Goal: Browse casually

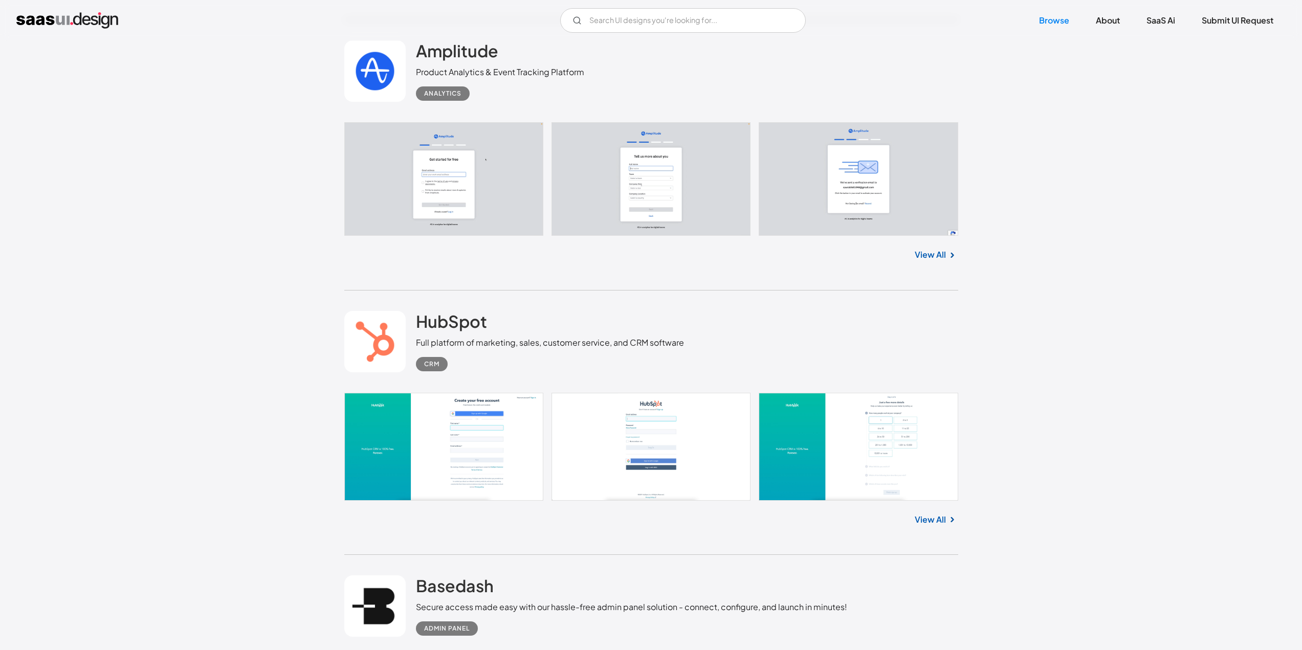
scroll to position [4605, 0]
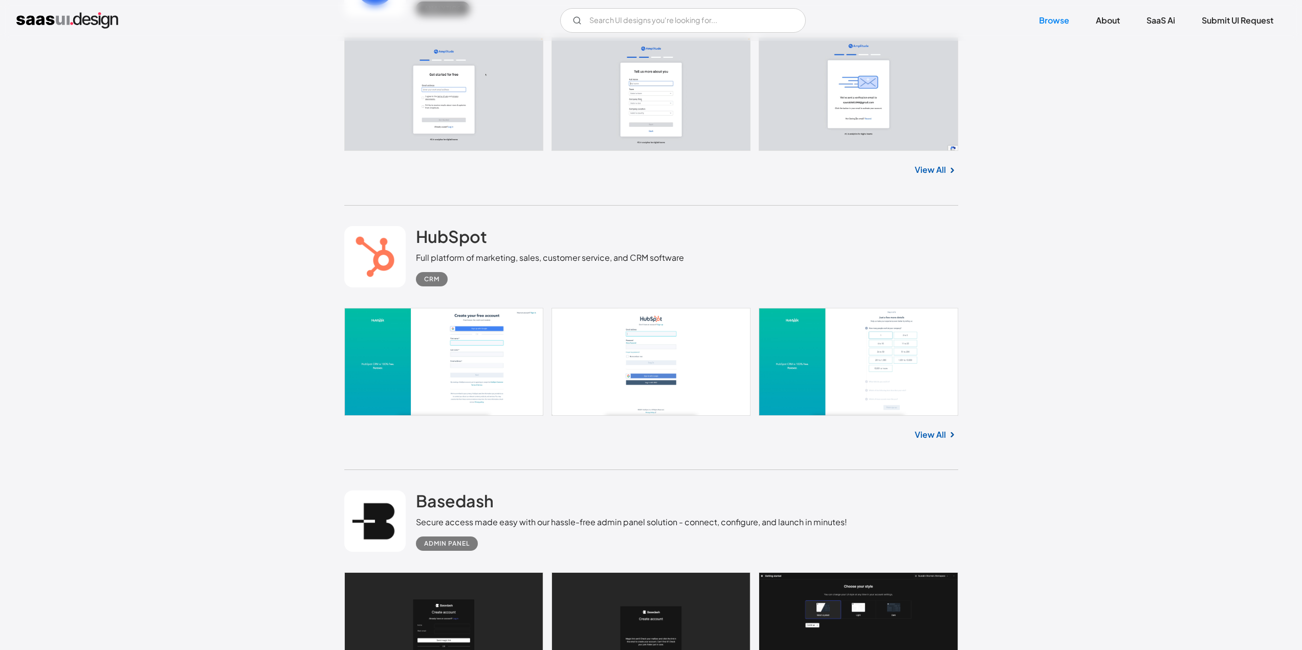
click at [434, 336] on link at bounding box center [651, 362] width 614 height 108
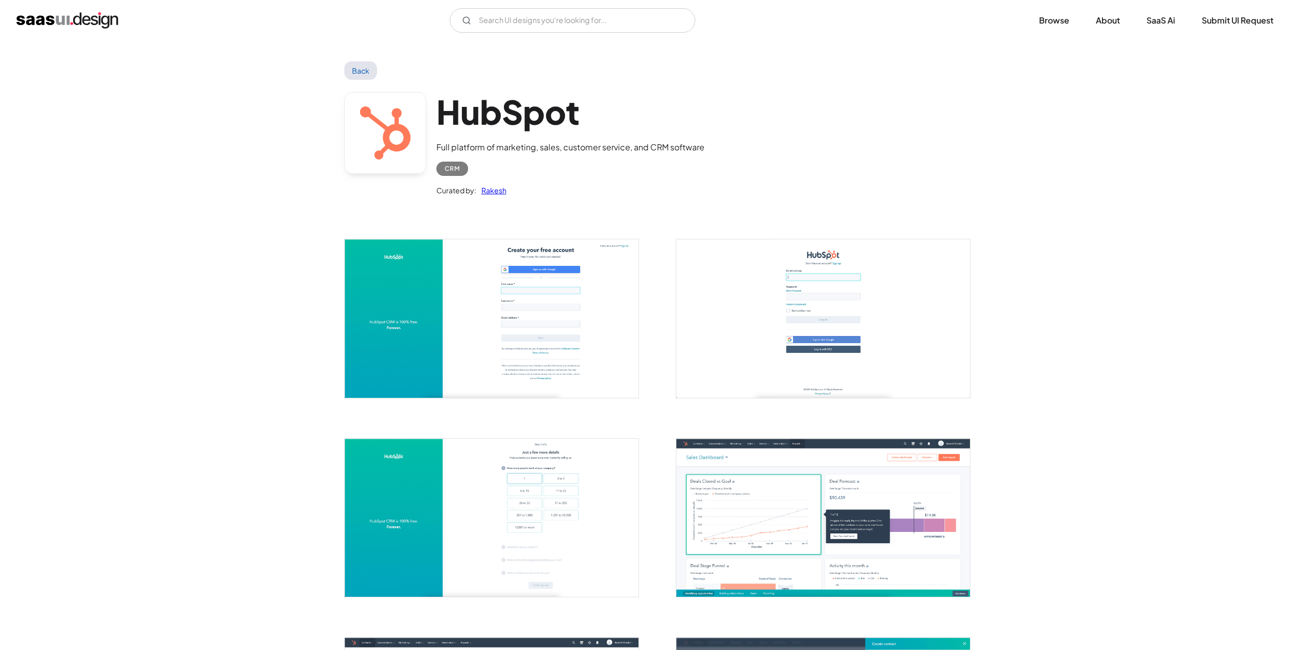
click at [477, 304] on img "open lightbox" at bounding box center [492, 318] width 294 height 158
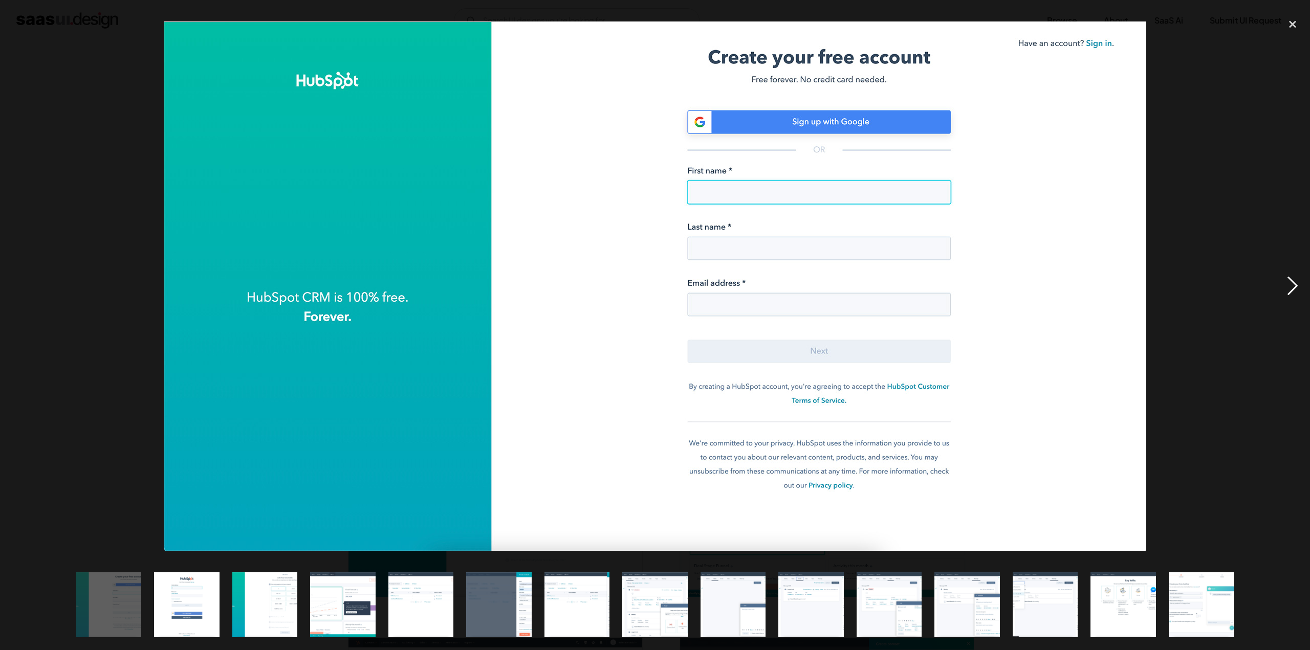
click at [1297, 286] on div "next image" at bounding box center [1292, 286] width 35 height 546
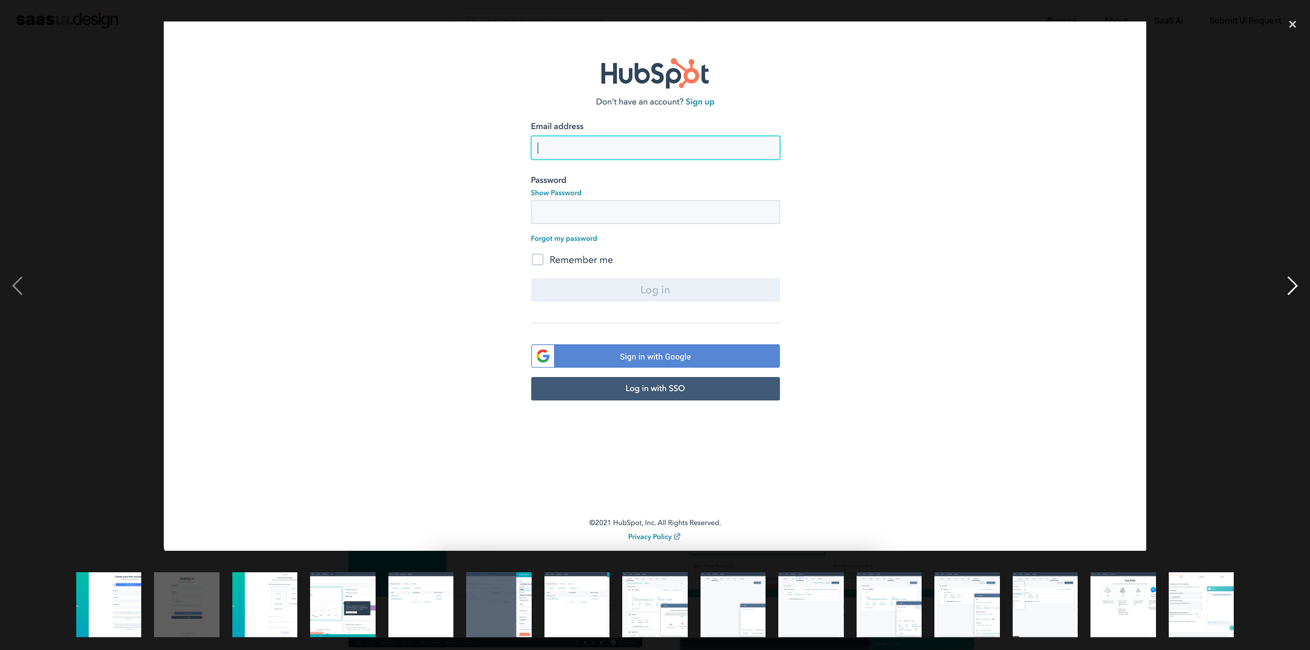
click at [1292, 285] on div "next image" at bounding box center [1292, 286] width 35 height 546
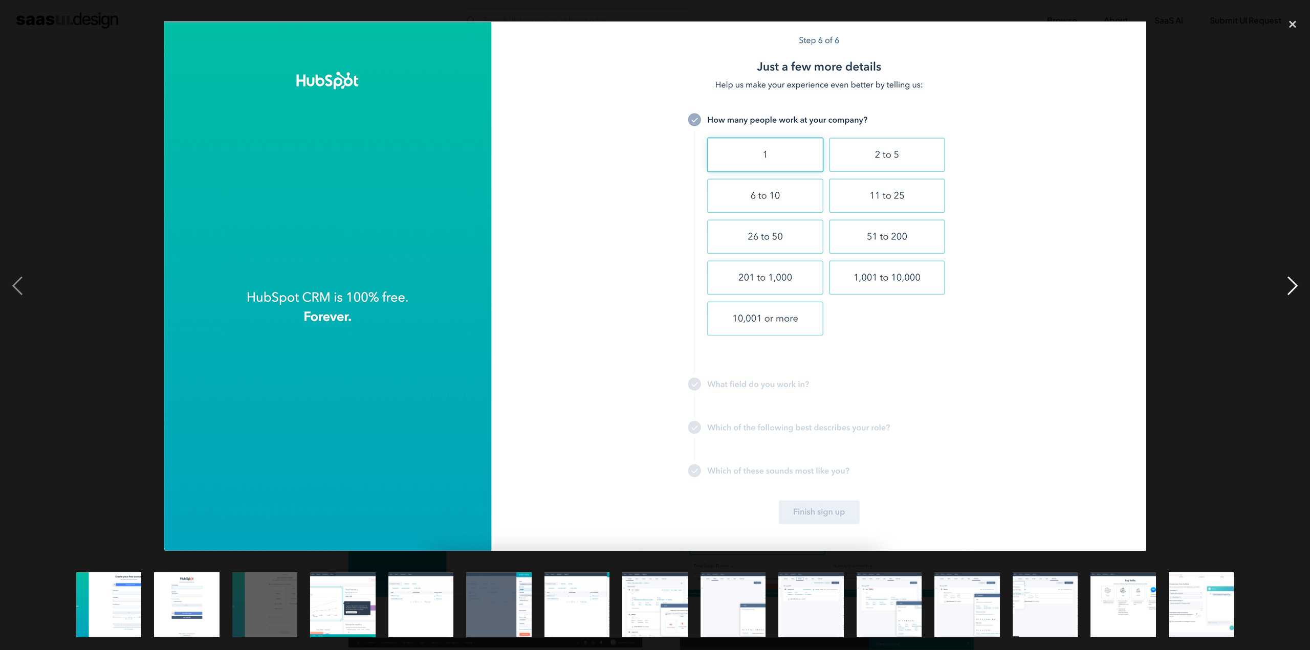
click at [1292, 285] on div "next image" at bounding box center [1292, 286] width 35 height 546
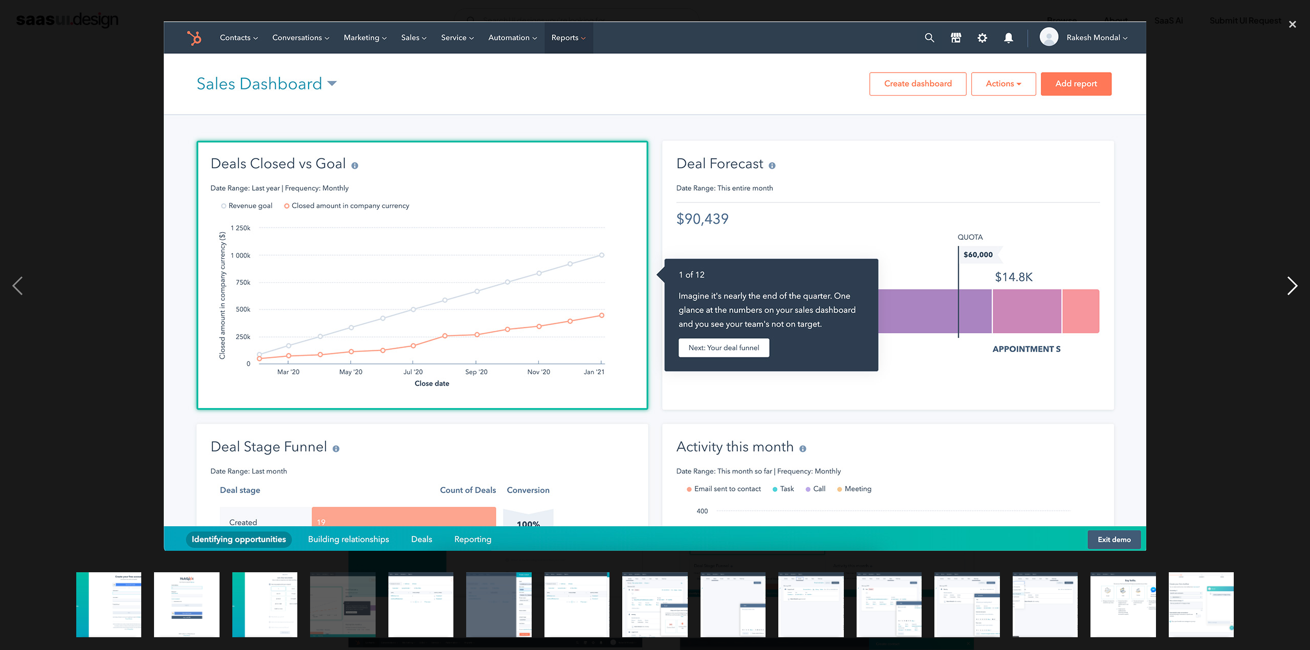
click at [1292, 285] on div "next image" at bounding box center [1292, 286] width 35 height 546
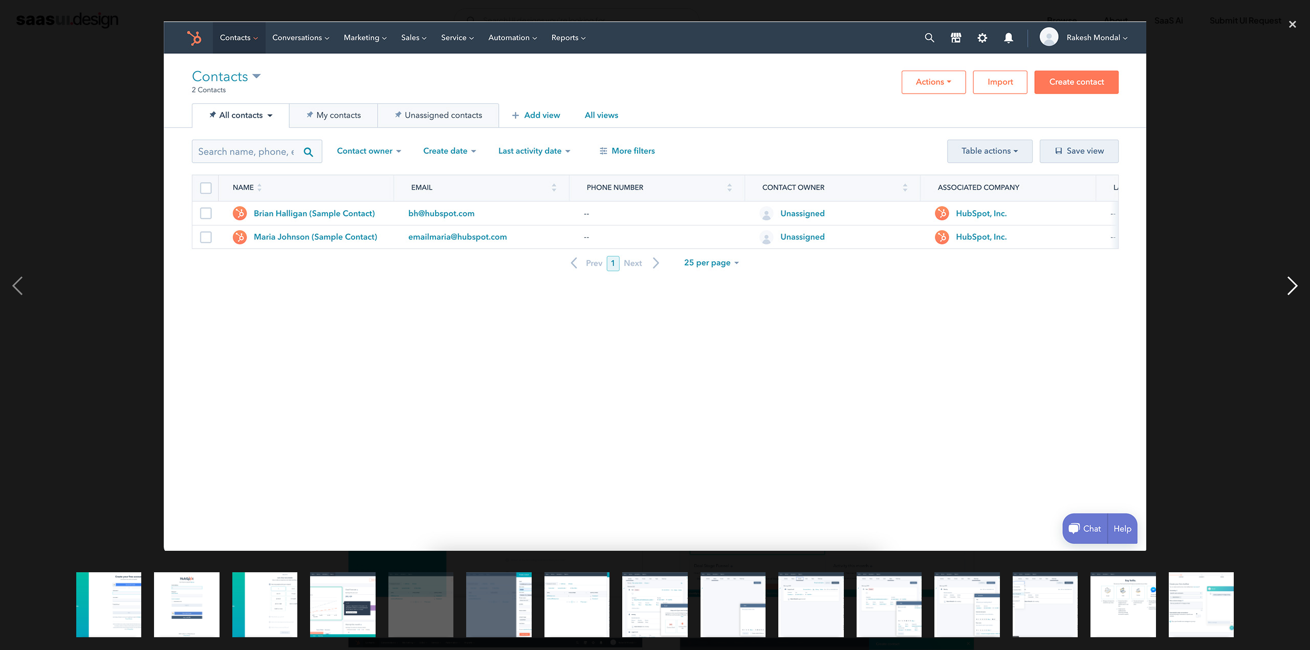
click at [1292, 285] on div "next image" at bounding box center [1292, 286] width 35 height 546
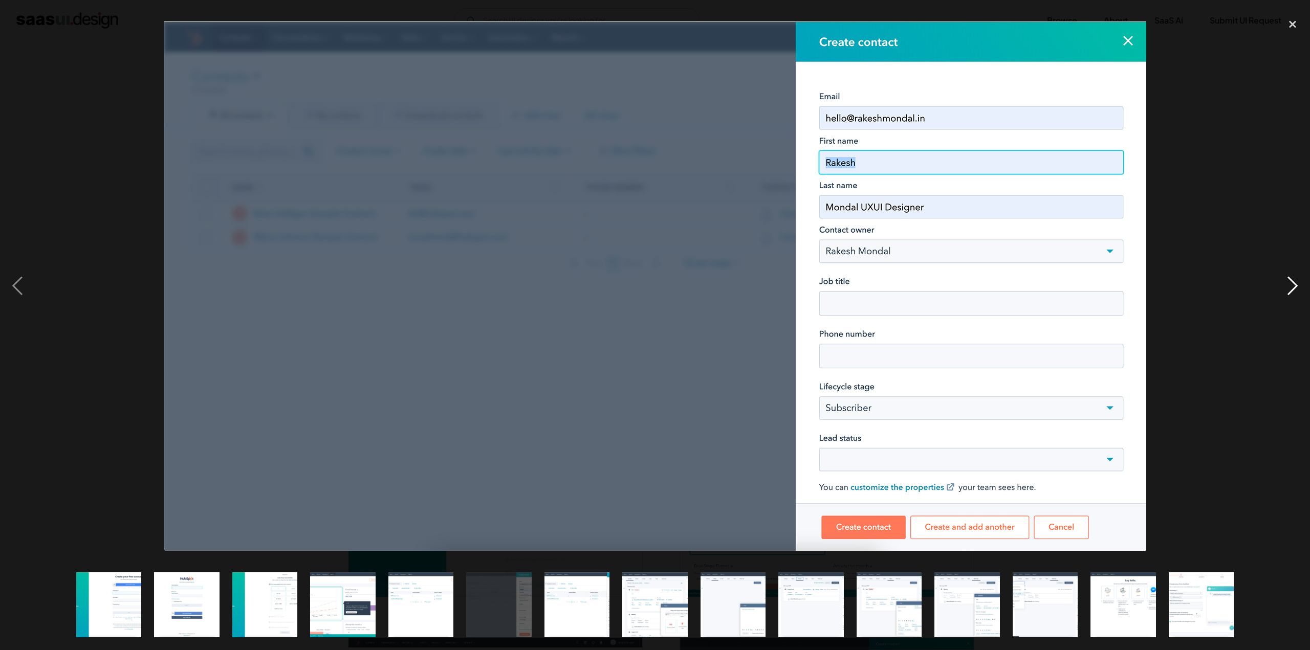
click at [1292, 285] on div "next image" at bounding box center [1292, 286] width 35 height 546
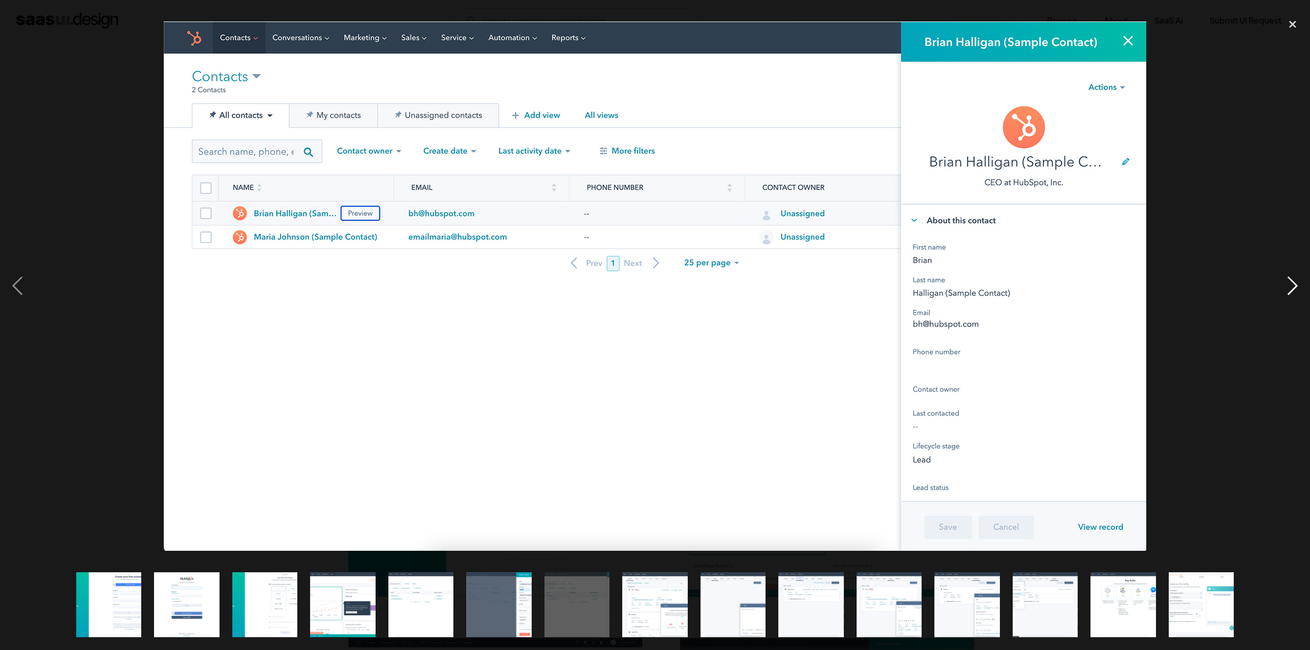
click at [1292, 285] on div "next image" at bounding box center [1292, 286] width 35 height 546
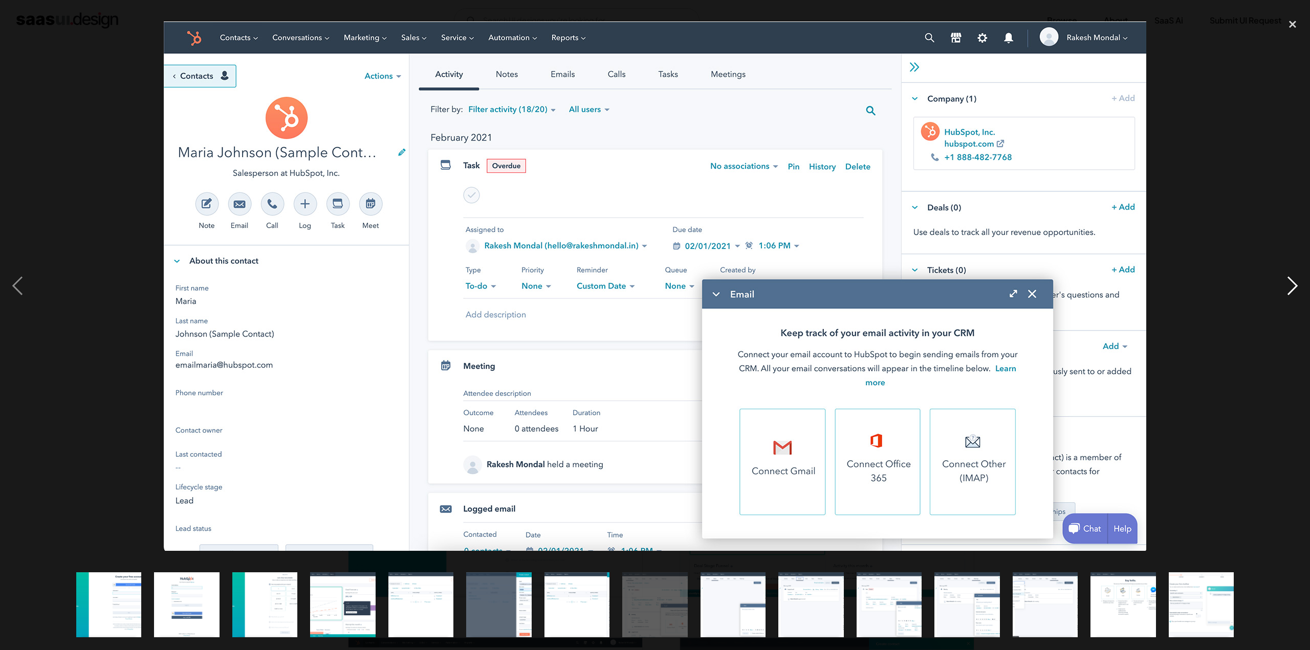
click at [1290, 286] on div "next image" at bounding box center [1292, 286] width 35 height 546
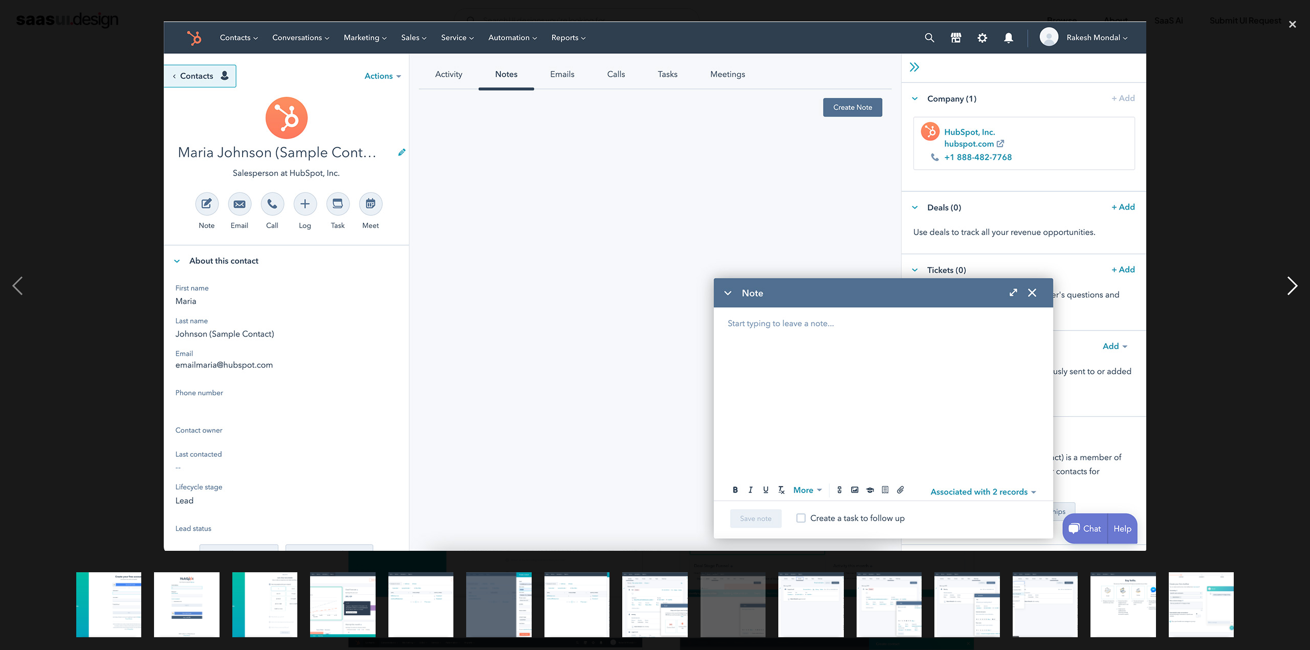
click at [1290, 286] on div "next image" at bounding box center [1292, 286] width 35 height 546
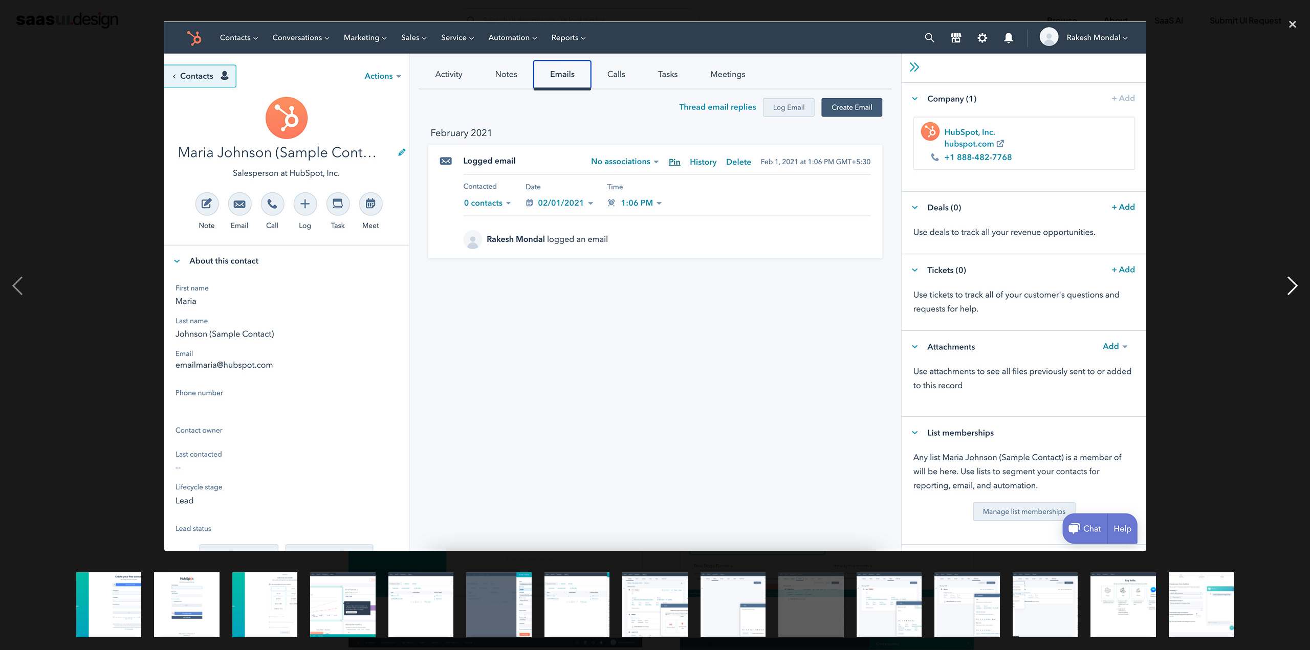
click at [1290, 286] on div "next image" at bounding box center [1292, 286] width 35 height 546
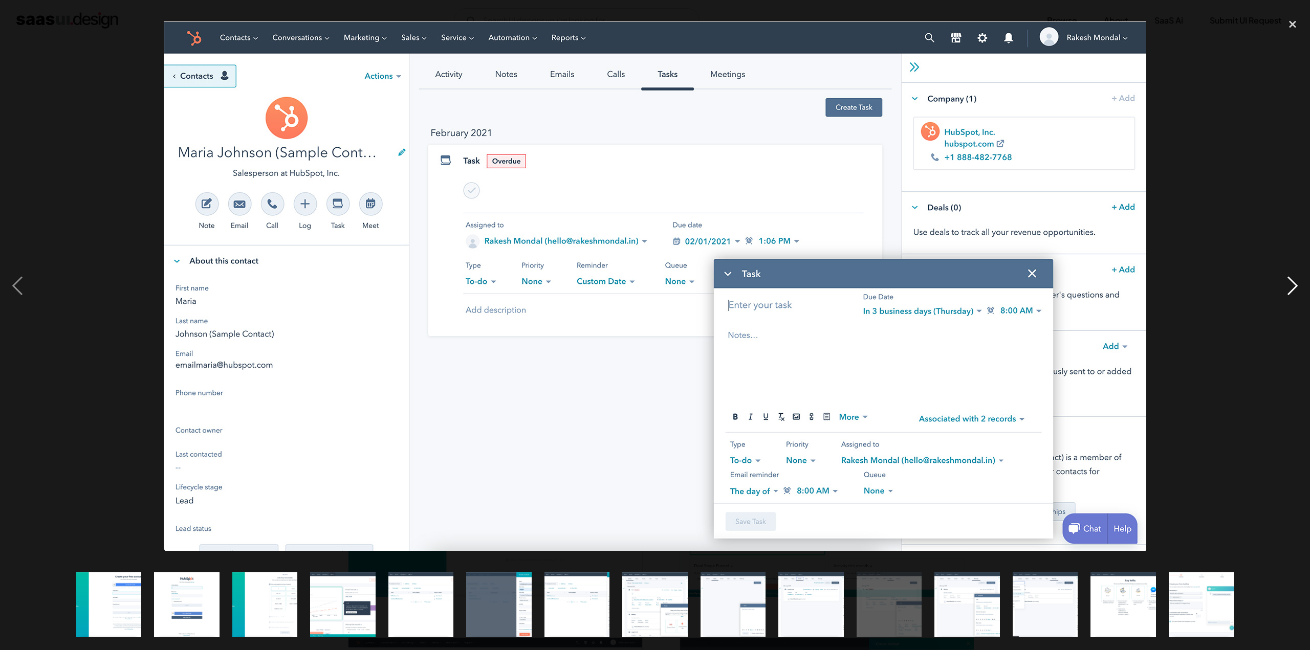
click at [1290, 286] on div "next image" at bounding box center [1292, 286] width 35 height 546
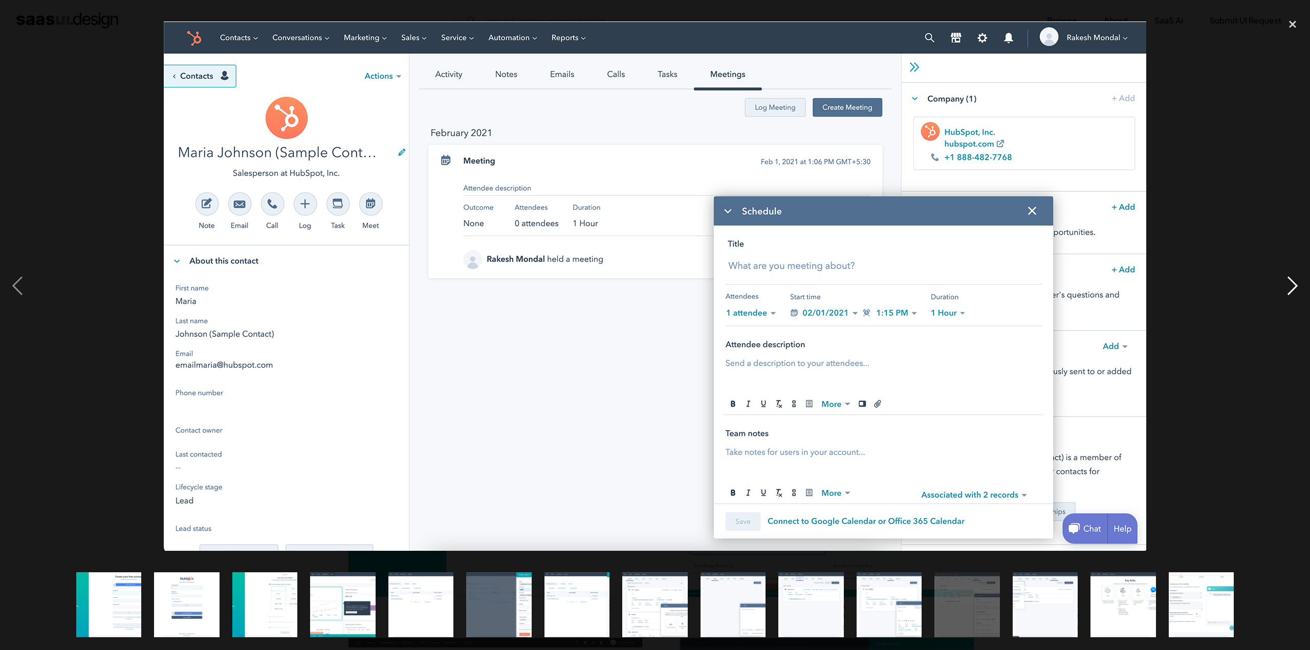
click at [1289, 287] on div "next image" at bounding box center [1292, 286] width 35 height 546
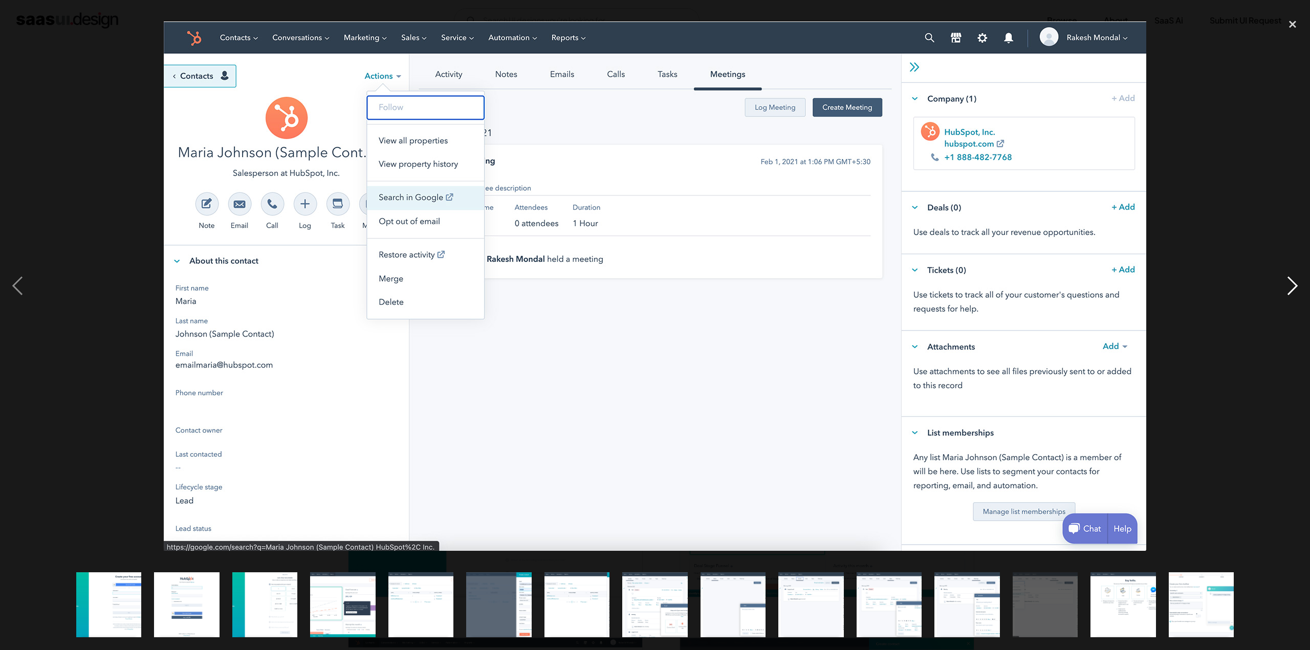
click at [1289, 287] on div "next image" at bounding box center [1292, 286] width 35 height 546
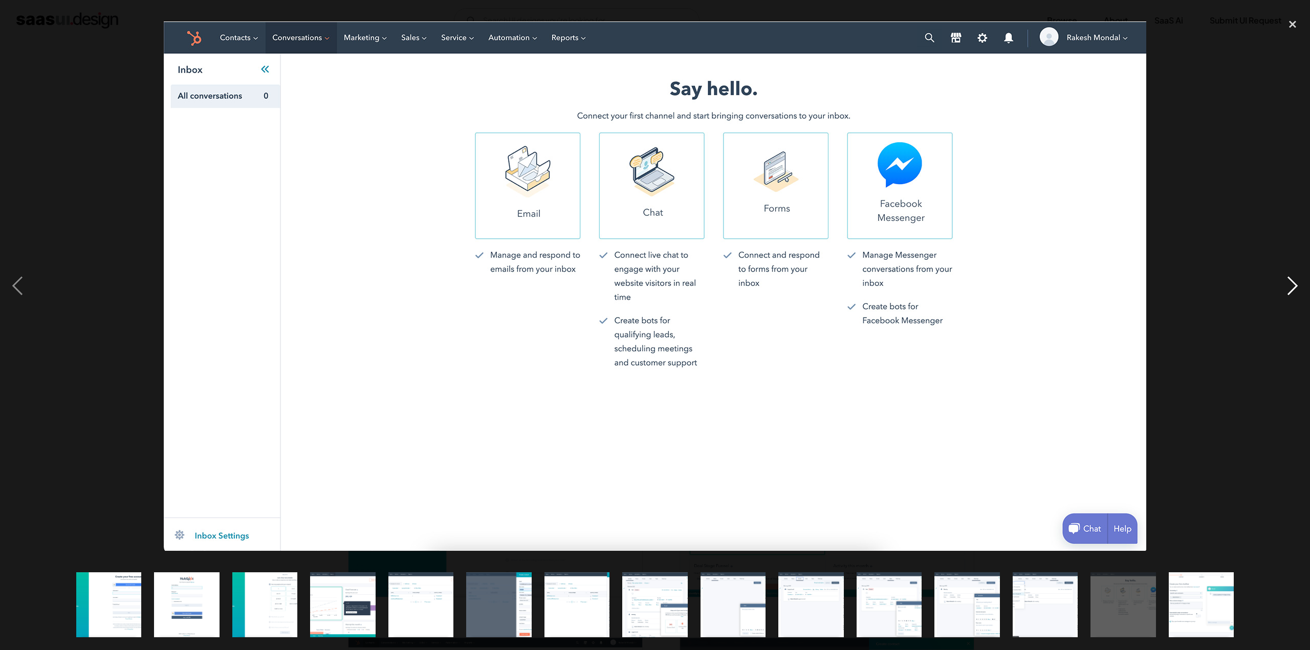
click at [1289, 287] on div "next image" at bounding box center [1292, 286] width 35 height 546
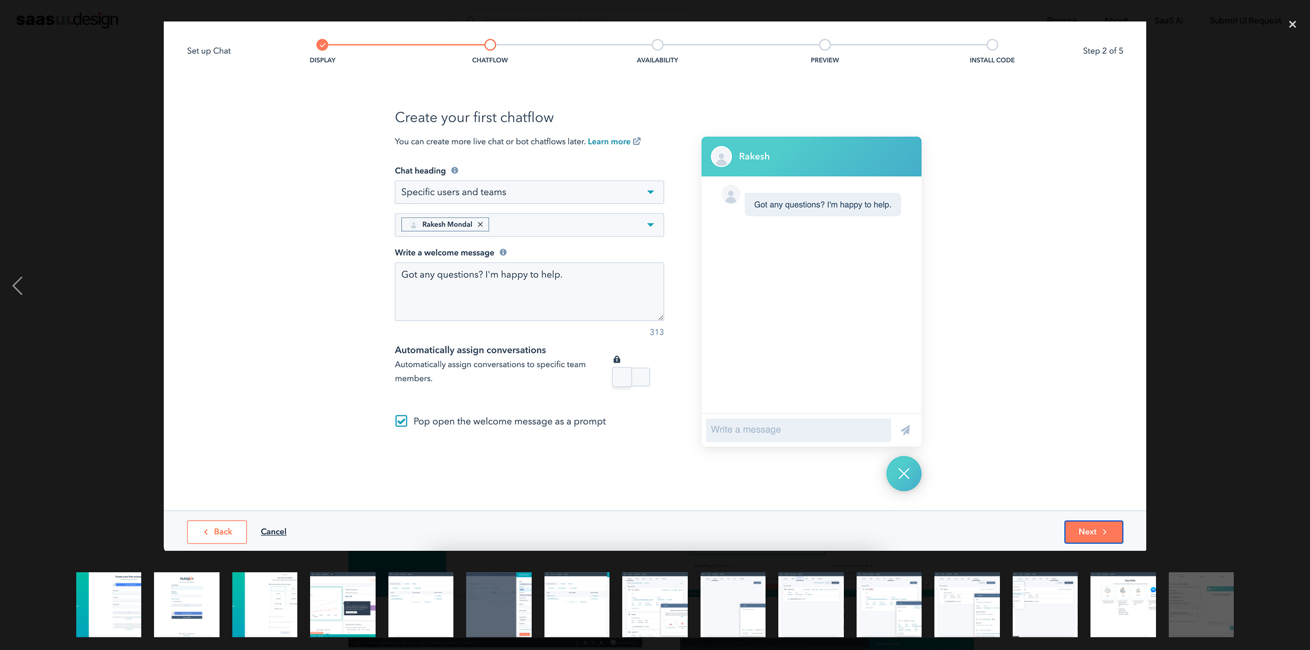
click at [1289, 287] on div "next image" at bounding box center [1292, 286] width 35 height 546
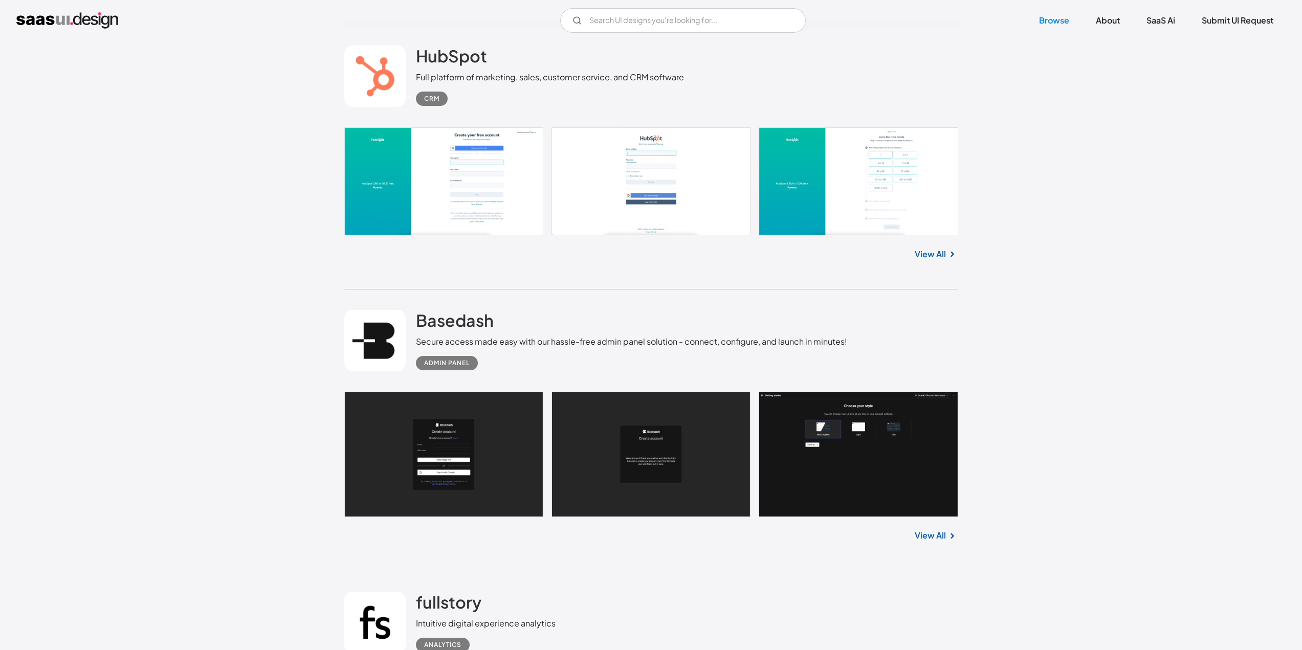
scroll to position [4791, 0]
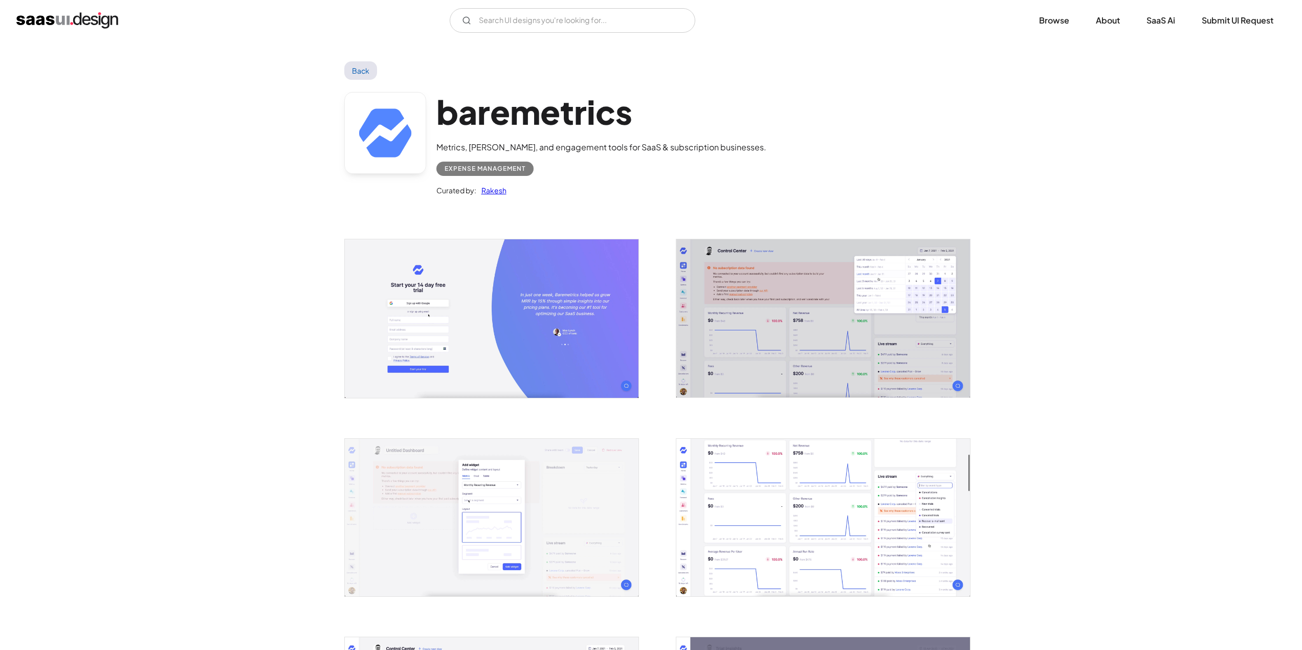
click at [514, 343] on img "open lightbox" at bounding box center [492, 318] width 294 height 158
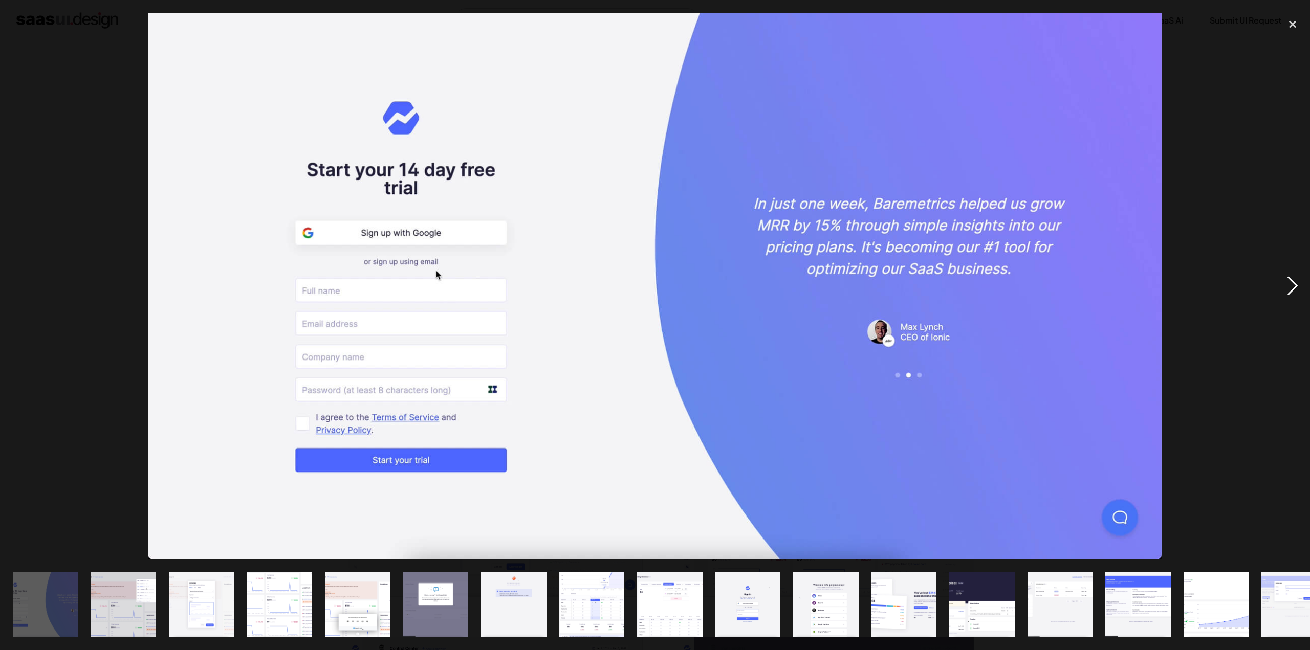
click at [1287, 288] on div "next image" at bounding box center [1292, 286] width 35 height 546
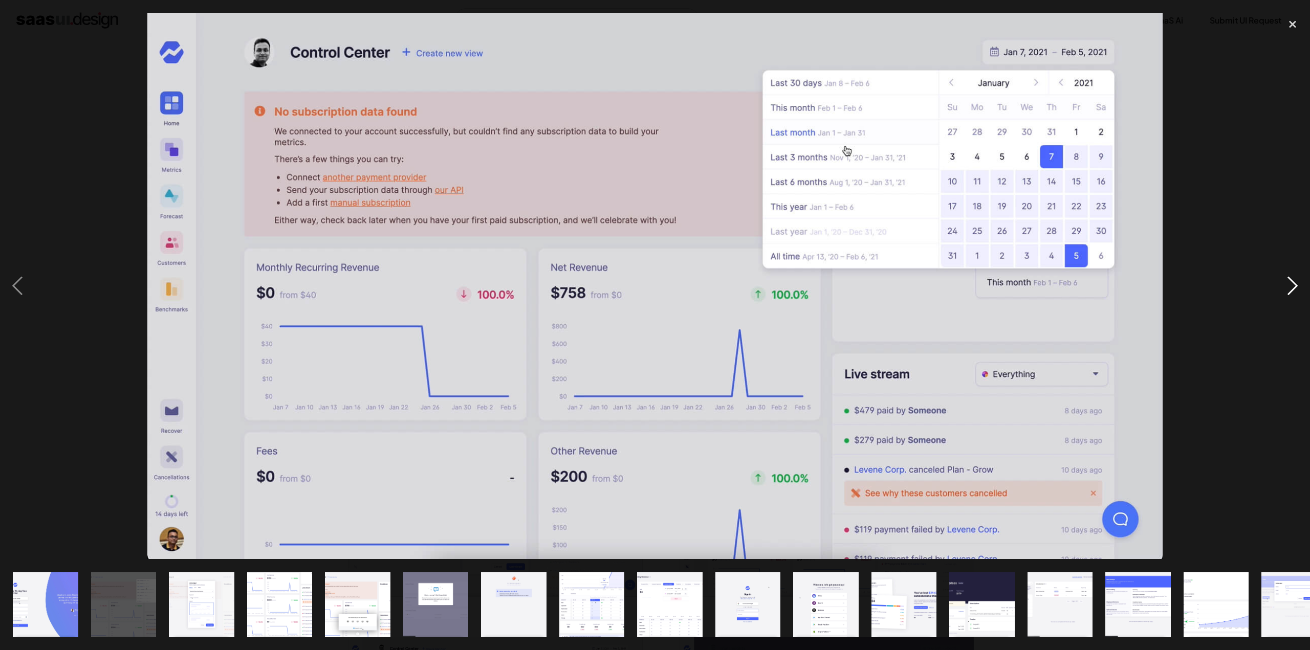
click at [1285, 287] on div "next image" at bounding box center [1292, 286] width 35 height 546
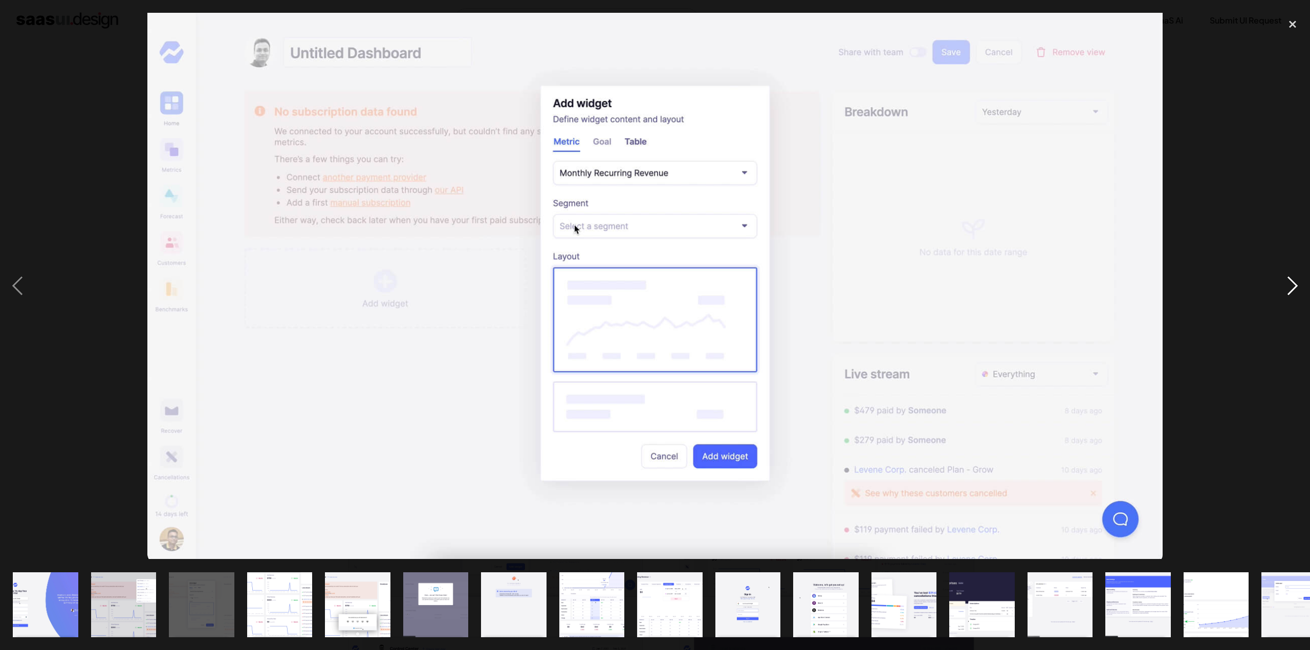
click at [1285, 287] on div "next image" at bounding box center [1292, 286] width 35 height 546
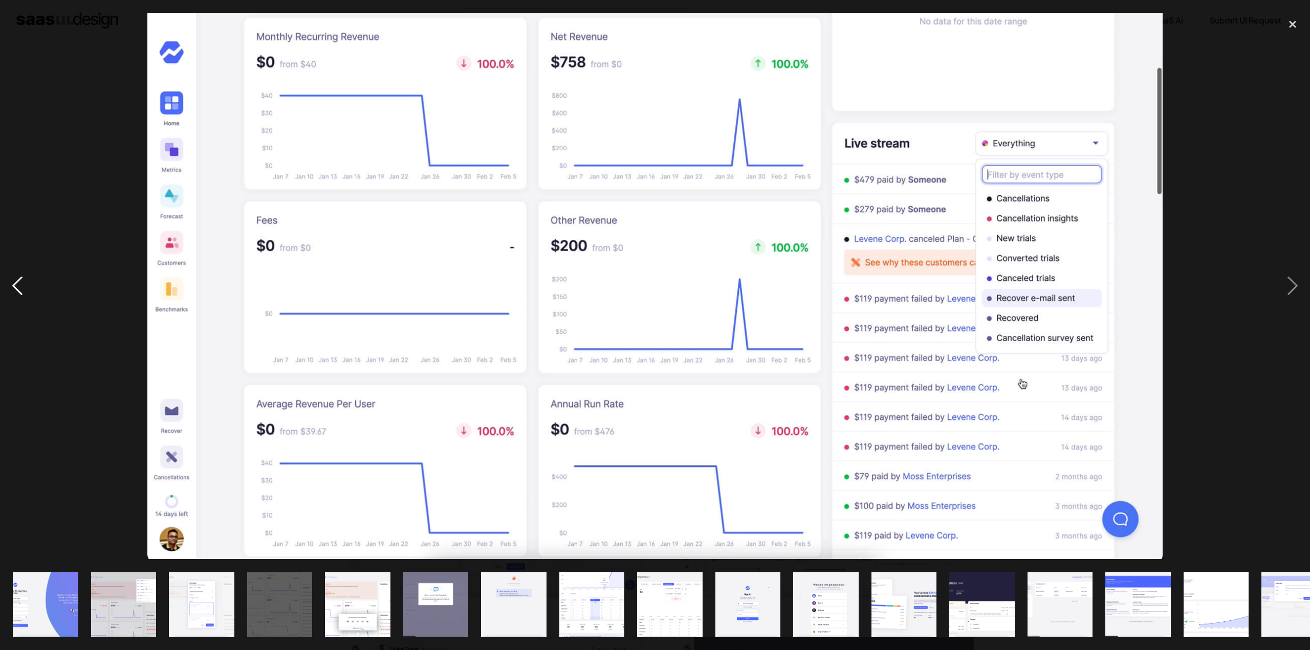
click at [17, 281] on div "previous image" at bounding box center [17, 286] width 35 height 546
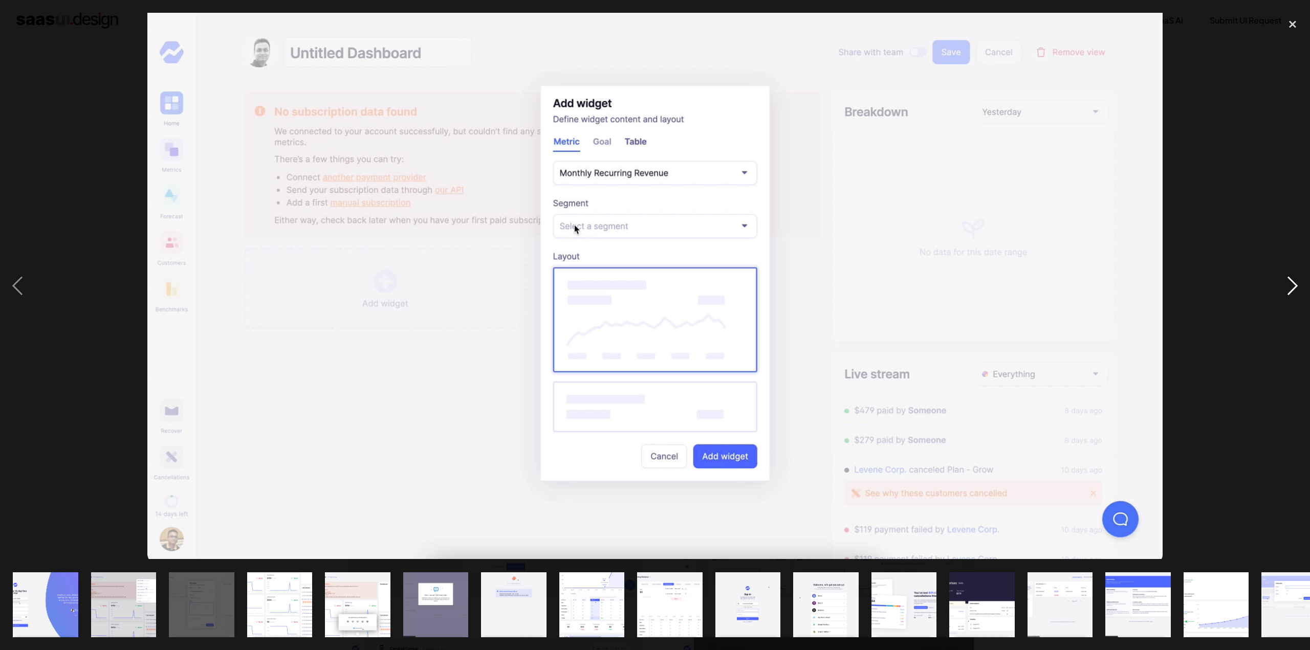
click at [1294, 282] on div "next image" at bounding box center [1292, 286] width 35 height 546
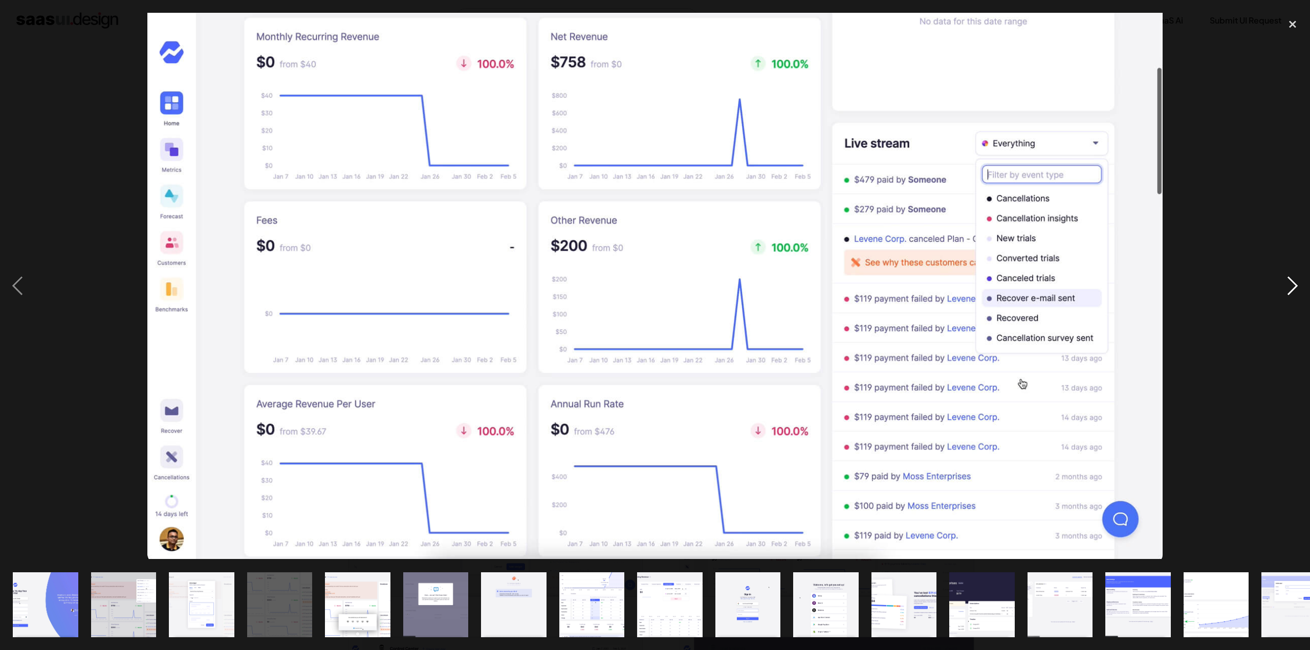
click at [1291, 282] on div "next image" at bounding box center [1292, 286] width 35 height 546
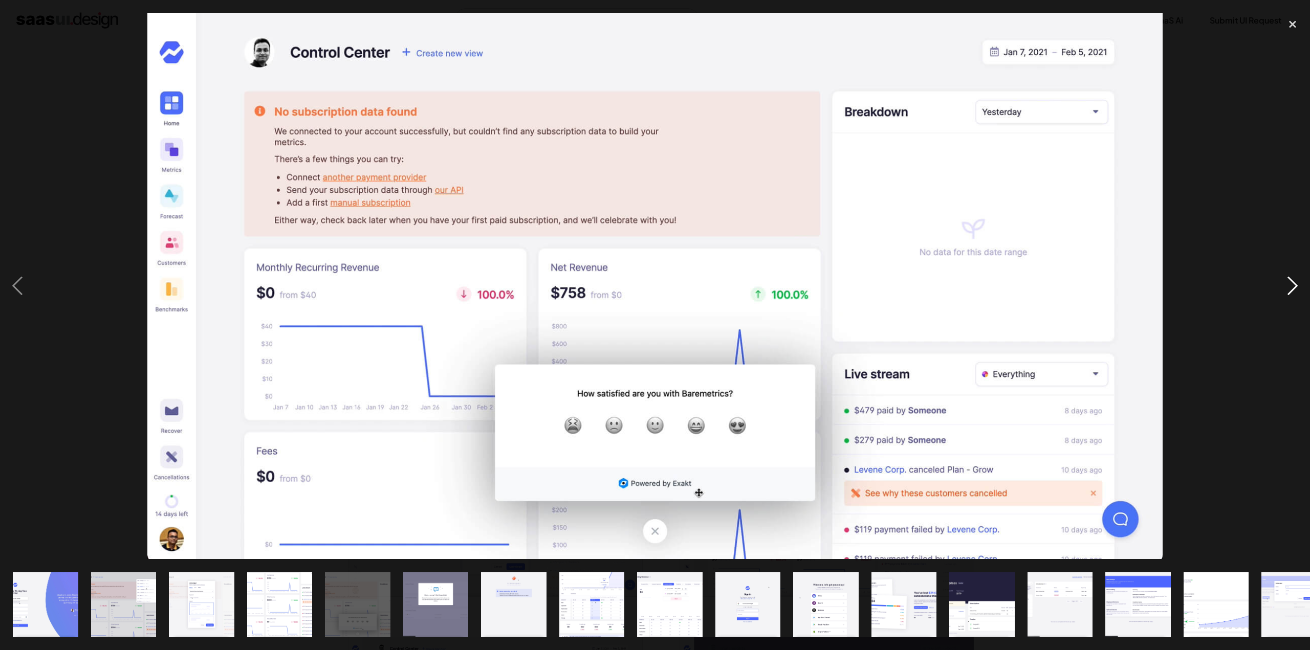
click at [1289, 282] on div "next image" at bounding box center [1292, 286] width 35 height 546
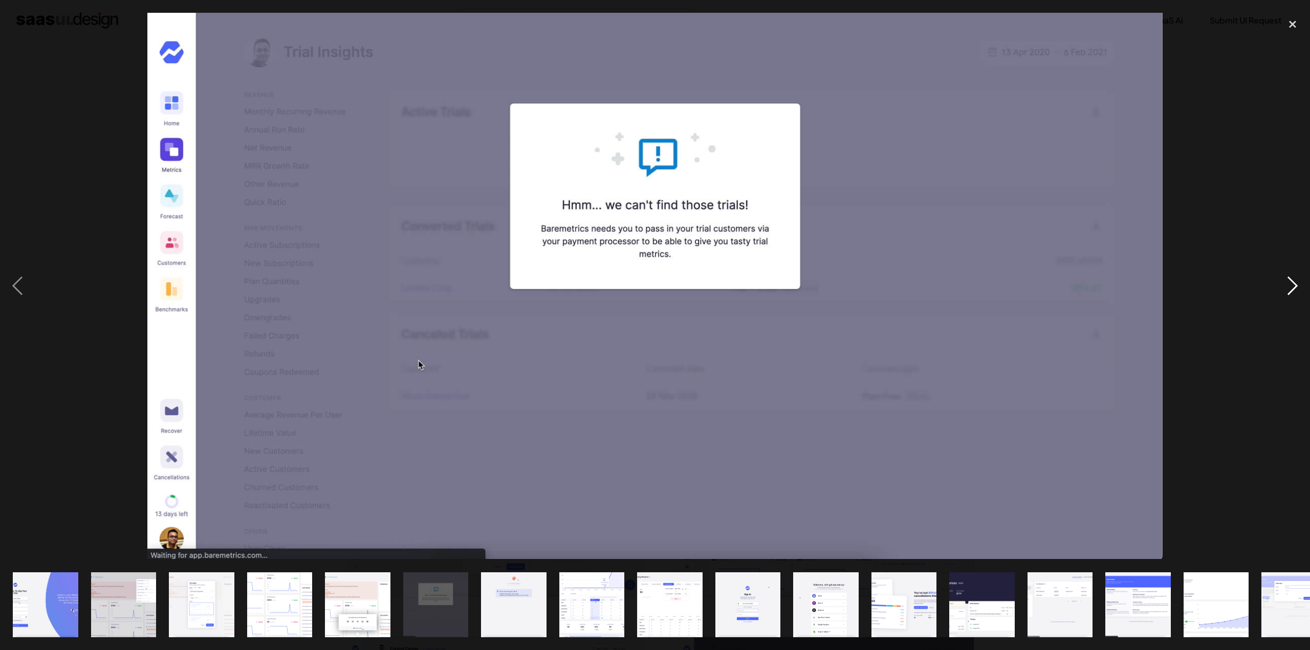
click at [1289, 282] on div "next image" at bounding box center [1292, 286] width 35 height 546
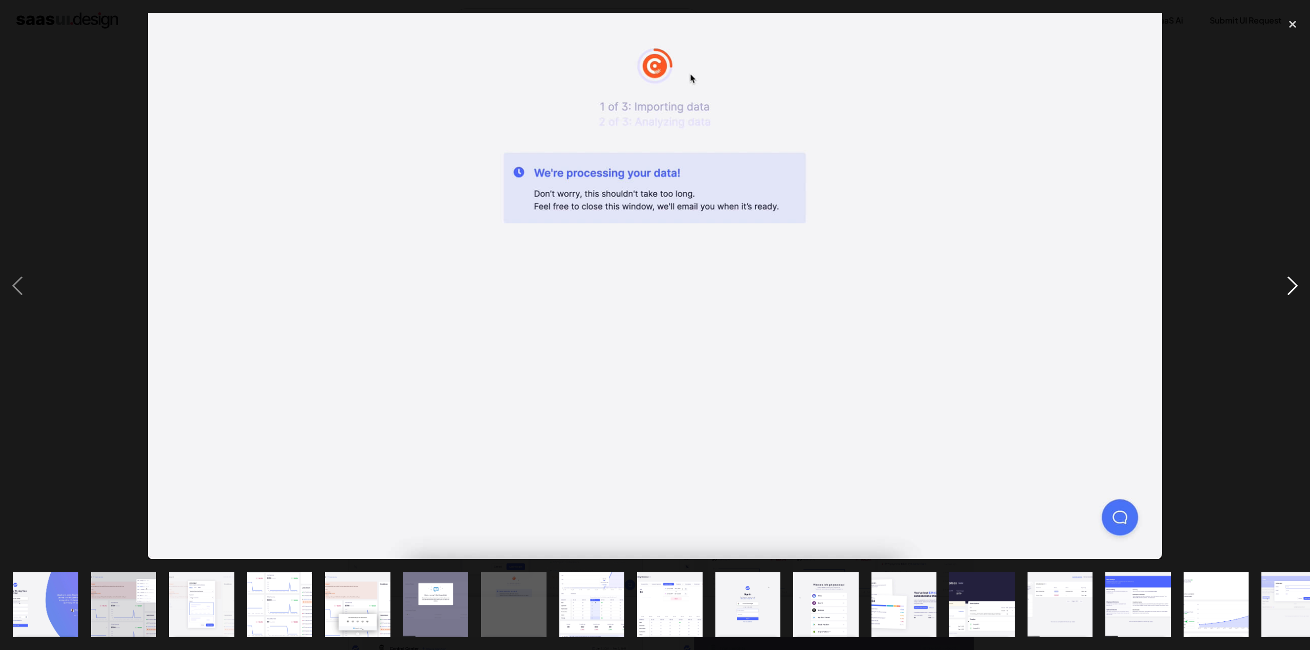
click at [1289, 282] on div "next image" at bounding box center [1292, 286] width 35 height 546
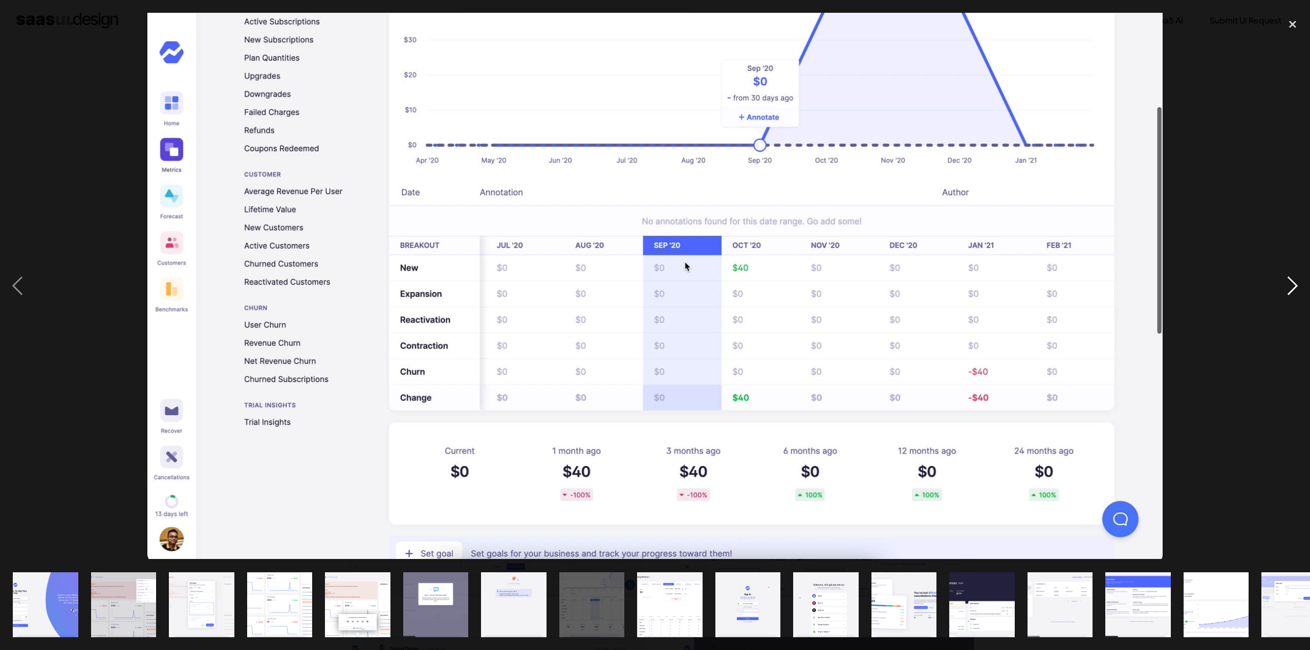
click at [1287, 283] on div "next image" at bounding box center [1292, 286] width 35 height 546
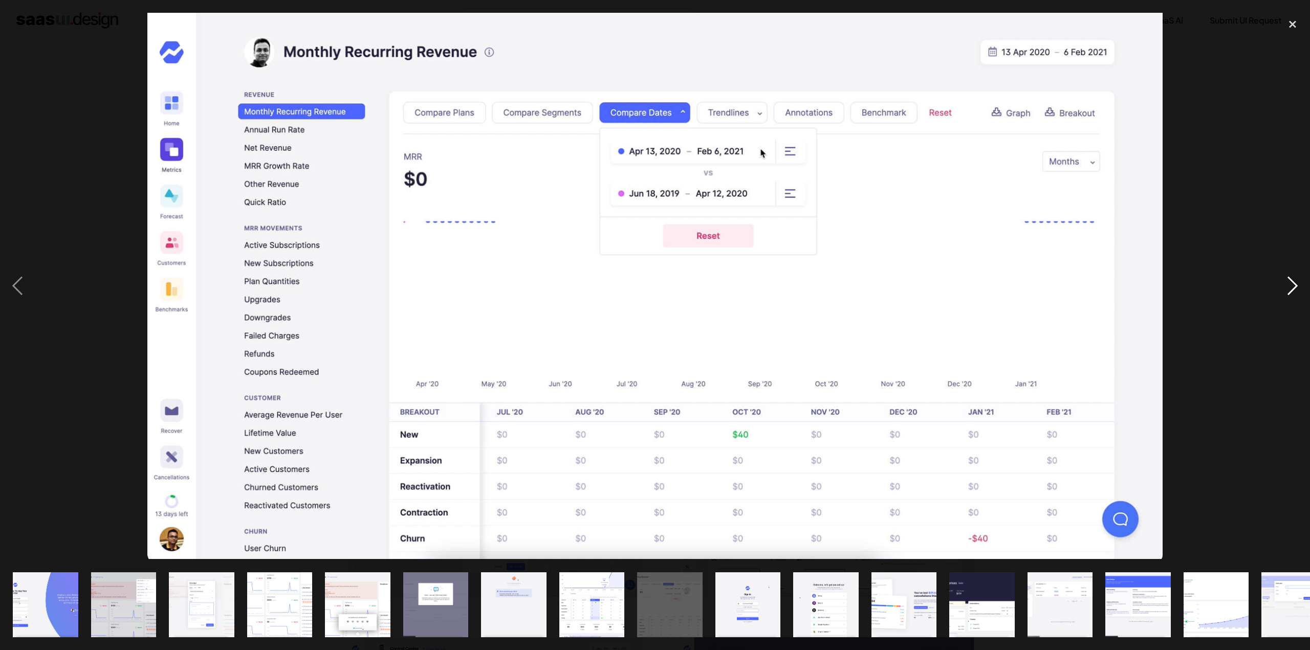
click at [1287, 283] on div "next image" at bounding box center [1292, 286] width 35 height 546
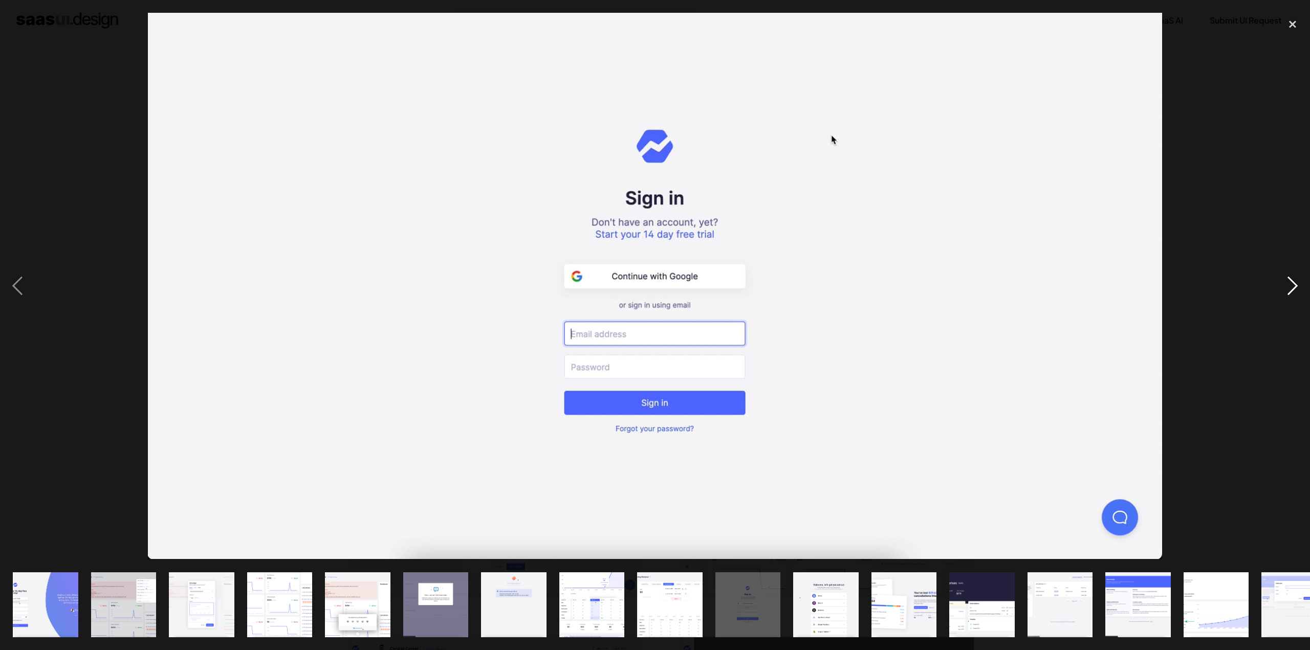
click at [1286, 284] on div "next image" at bounding box center [1292, 286] width 35 height 546
